Goal: Transaction & Acquisition: Obtain resource

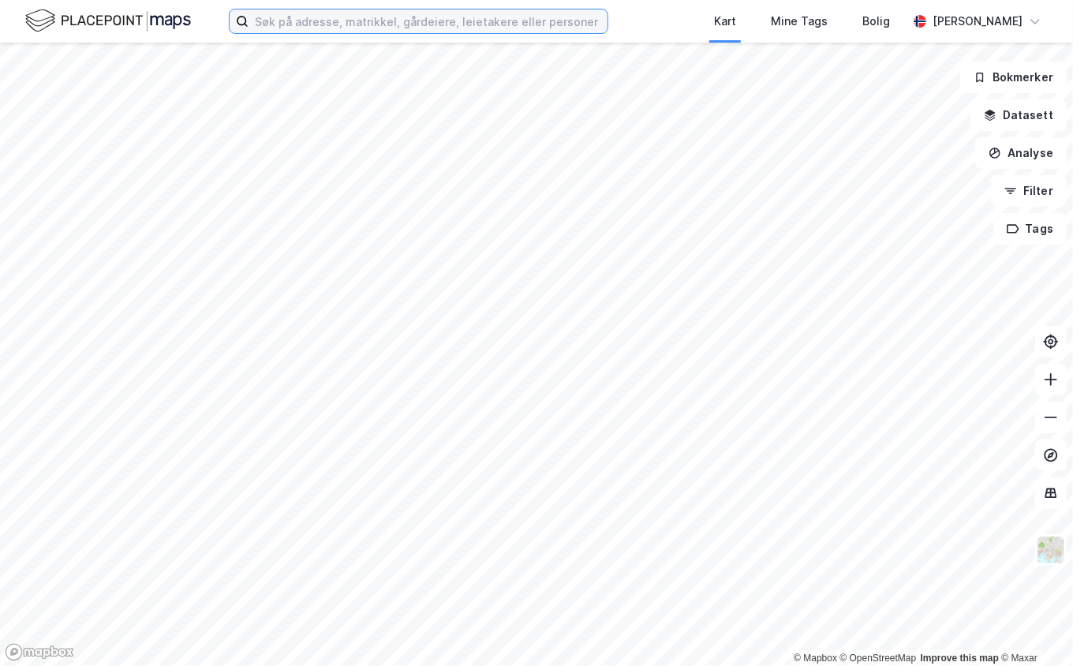
click at [314, 29] on input at bounding box center [427, 21] width 359 height 24
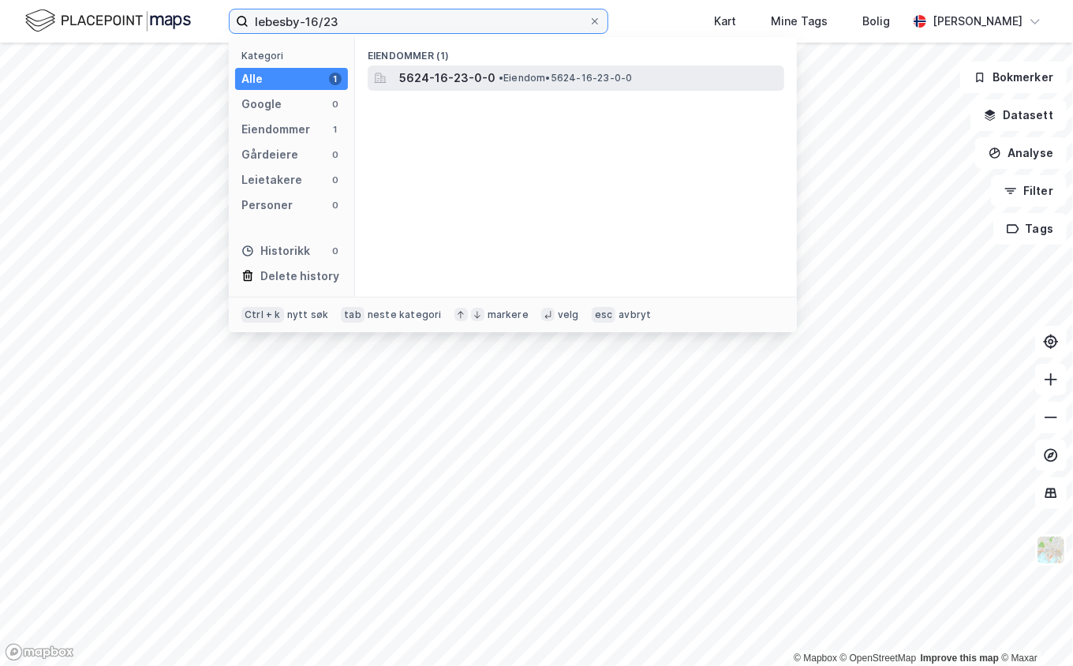
type input "lebesby-16/23"
click at [404, 79] on span "5624-16-23-0-0" at bounding box center [447, 78] width 96 height 19
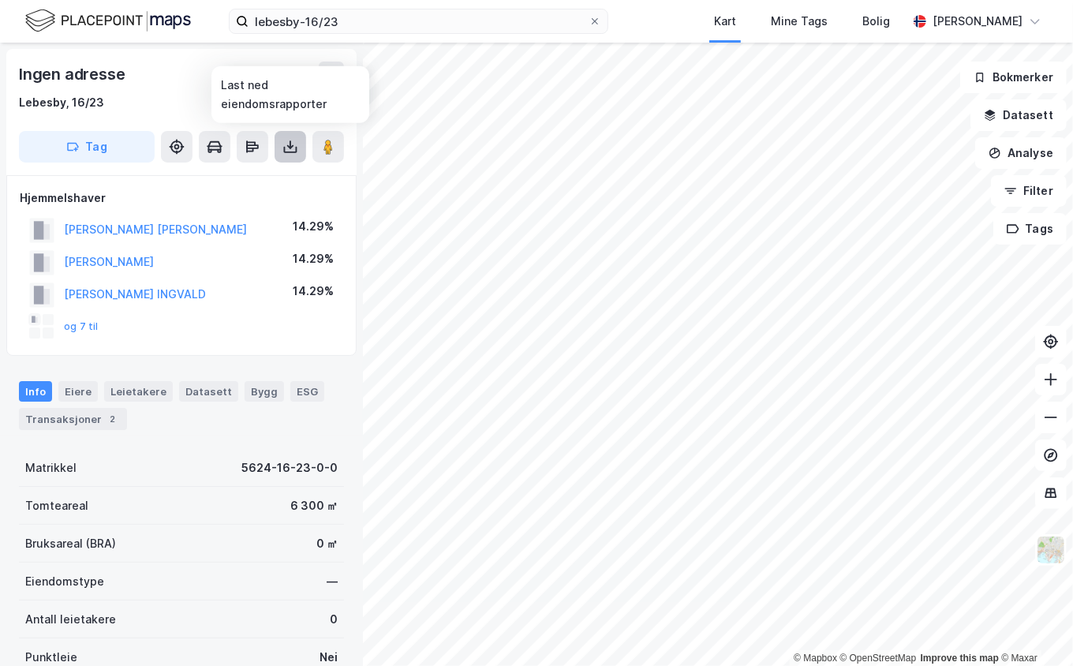
click at [287, 146] on icon at bounding box center [290, 147] width 16 height 16
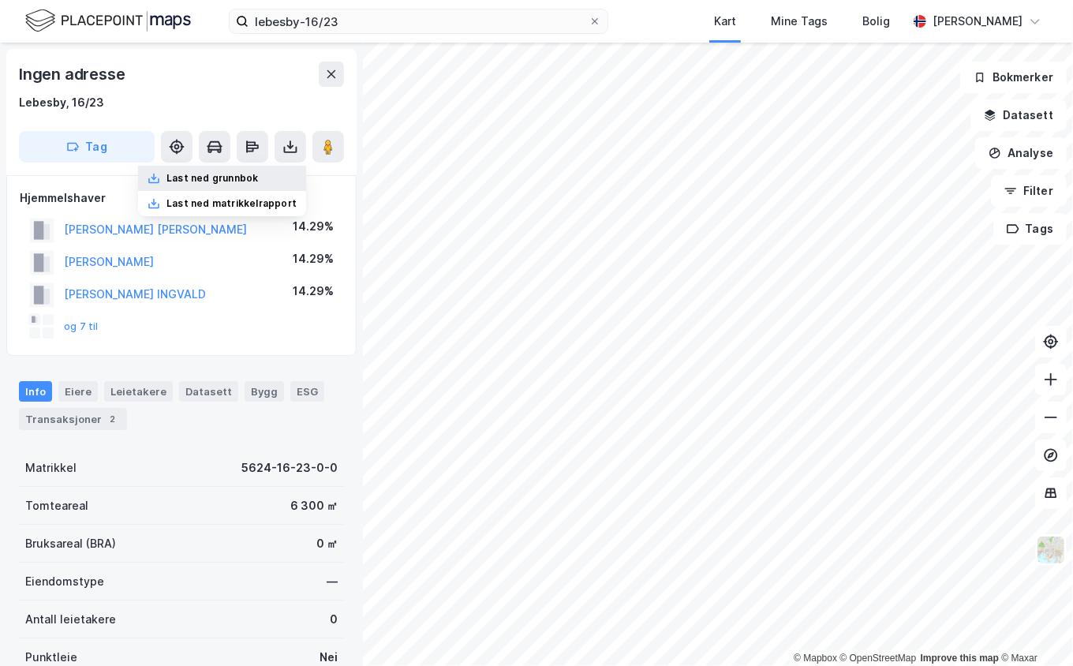
click at [267, 169] on div "Last ned grunnbok" at bounding box center [222, 178] width 168 height 25
